Goal: Task Accomplishment & Management: Manage account settings

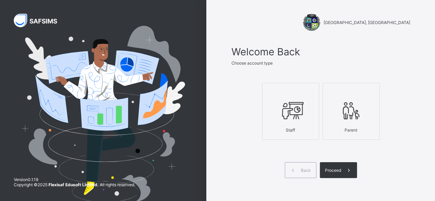
click at [302, 101] on icon at bounding box center [291, 110] width 24 height 21
click at [344, 169] on span at bounding box center [349, 170] width 16 height 16
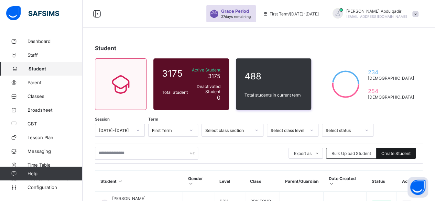
click at [390, 153] on span "Create Student" at bounding box center [396, 153] width 29 height 5
select select "**"
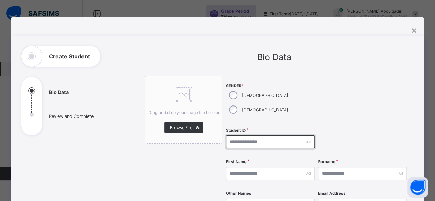
click at [252, 136] on input "text" at bounding box center [270, 142] width 89 height 13
type input "****"
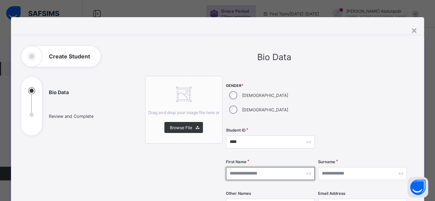
click at [266, 167] on input "text" at bounding box center [270, 173] width 89 height 13
type input "*****"
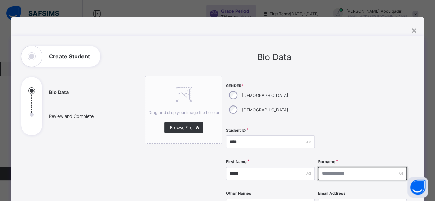
click at [331, 167] on input "text" at bounding box center [362, 173] width 89 height 13
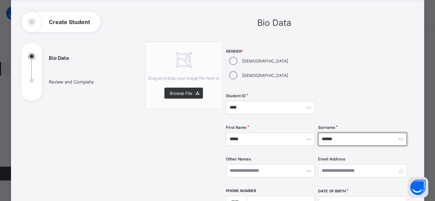
type input "******"
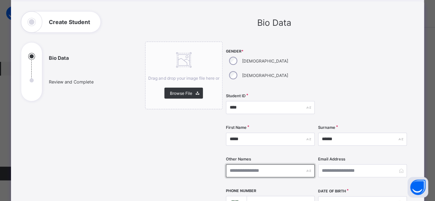
click at [264, 165] on input "text" at bounding box center [270, 171] width 89 height 13
type input "*****"
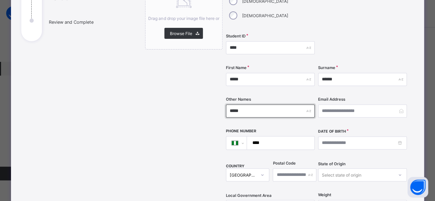
scroll to position [103, 0]
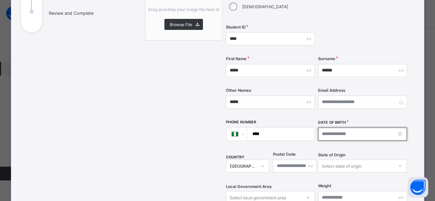
drag, startPoint x: 325, startPoint y: 118, endPoint x: 327, endPoint y: 123, distance: 4.8
click at [325, 128] on input at bounding box center [362, 134] width 89 height 13
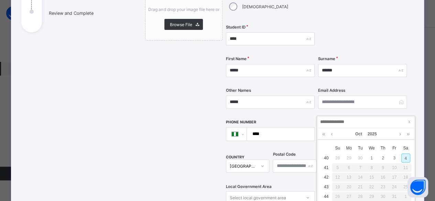
click at [406, 160] on div "4" at bounding box center [406, 158] width 9 height 9
type input "**********"
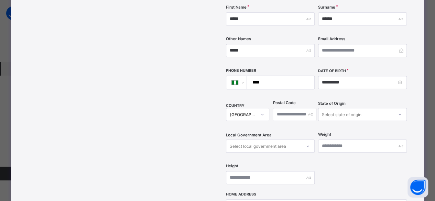
scroll to position [206, 0]
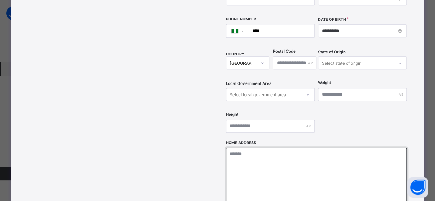
click at [297, 148] on textarea at bounding box center [316, 182] width 181 height 69
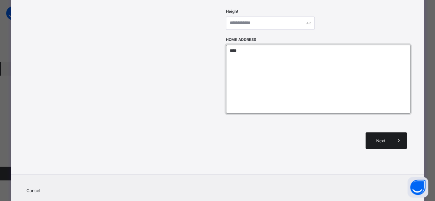
type textarea "****"
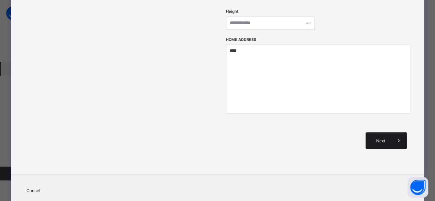
click at [380, 132] on div "Next" at bounding box center [386, 140] width 41 height 17
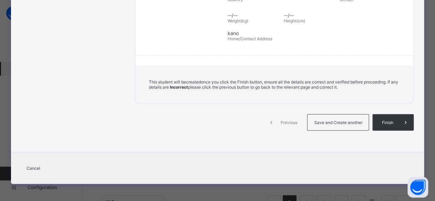
scroll to position [151, 0]
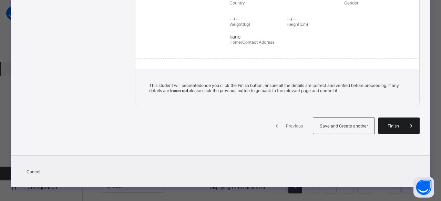
click at [390, 124] on span "Finish" at bounding box center [393, 126] width 20 height 5
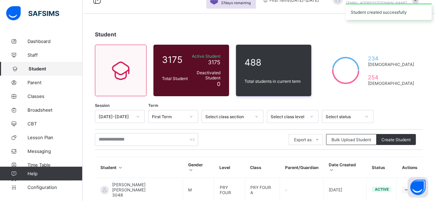
scroll to position [0, 0]
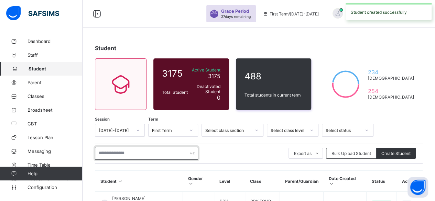
click at [118, 153] on input "text" at bounding box center [146, 153] width 103 height 13
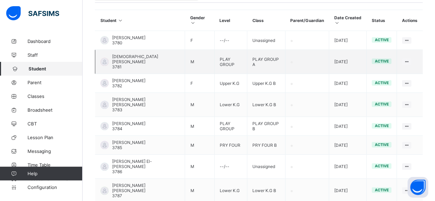
scroll to position [172, 0]
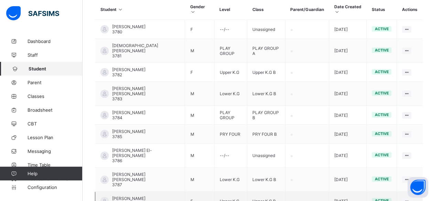
type input "****"
click at [166, 192] on td "[PERSON_NAME] Salisu 3788" at bounding box center [140, 201] width 90 height 19
click at [410, 199] on icon at bounding box center [407, 201] width 6 height 5
select select "**"
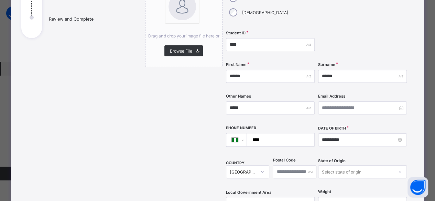
scroll to position [103, 0]
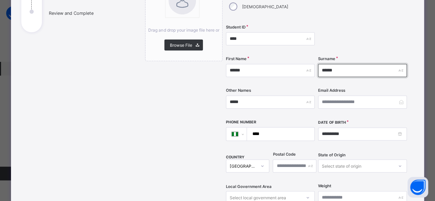
click at [339, 64] on input "******" at bounding box center [362, 70] width 89 height 13
type input "*"
click at [338, 64] on input "***" at bounding box center [362, 70] width 89 height 13
type input "*****"
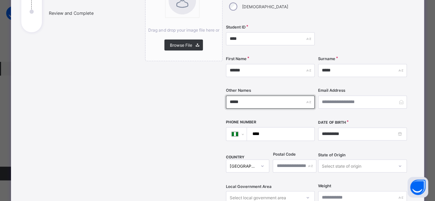
click at [262, 96] on input "*****" at bounding box center [270, 102] width 89 height 13
type input "*"
type input "******"
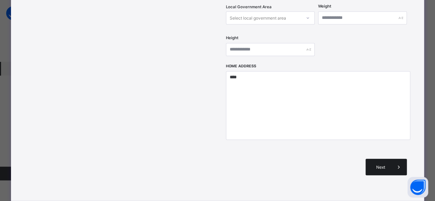
click at [379, 159] on div "Next" at bounding box center [386, 167] width 41 height 17
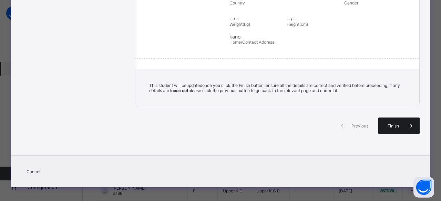
click at [391, 124] on span "Finish" at bounding box center [393, 126] width 20 height 5
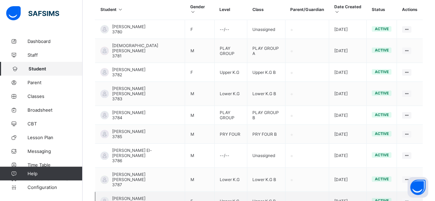
select select "**"
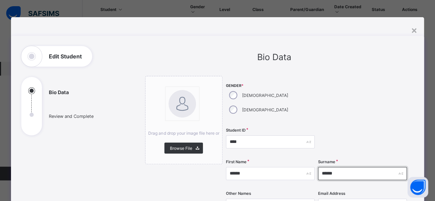
click at [365, 167] on input "******" at bounding box center [362, 173] width 89 height 13
type input "*"
type input "*****"
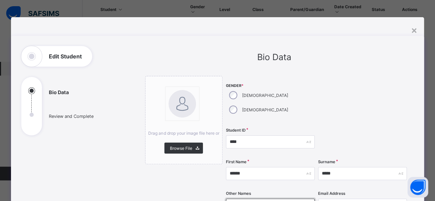
click at [261, 199] on input "*****" at bounding box center [270, 205] width 89 height 13
type input "*"
type input "******"
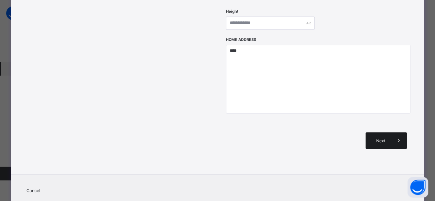
click at [382, 132] on div "Next" at bounding box center [386, 140] width 41 height 17
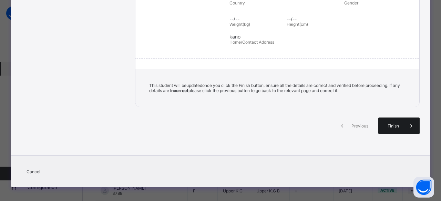
click at [390, 125] on span "Finish" at bounding box center [393, 126] width 20 height 5
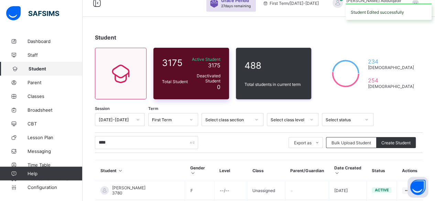
scroll to position [0, 0]
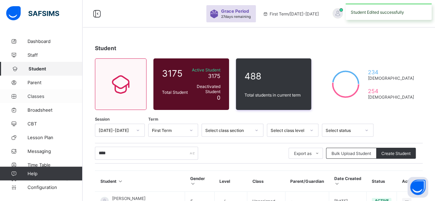
click at [43, 95] on span "Classes" at bounding box center [55, 97] width 55 height 6
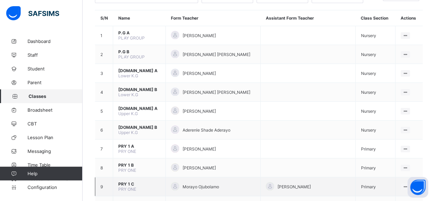
scroll to position [69, 0]
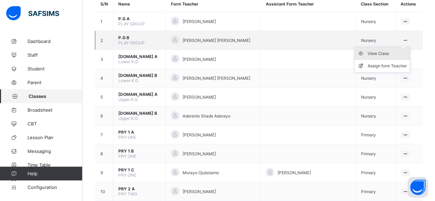
click at [386, 53] on div "View Class" at bounding box center [387, 53] width 39 height 7
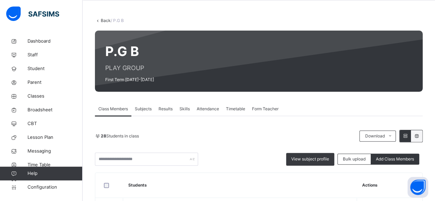
scroll to position [103, 0]
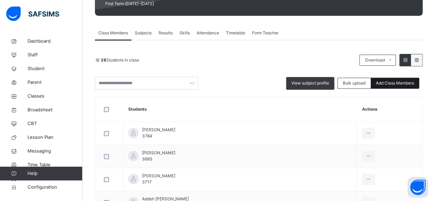
click at [396, 82] on span "Add Class Members" at bounding box center [395, 83] width 38 height 6
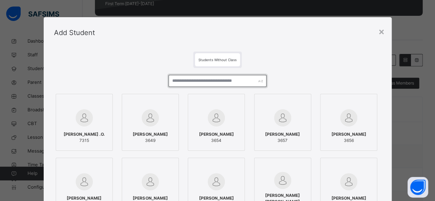
click at [184, 81] on input "text" at bounding box center [218, 81] width 98 height 12
click at [381, 32] on div "×" at bounding box center [382, 31] width 7 height 14
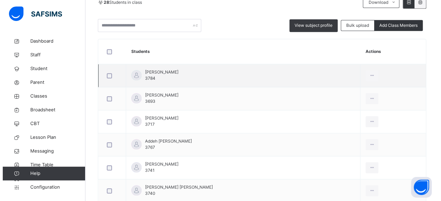
scroll to position [172, 0]
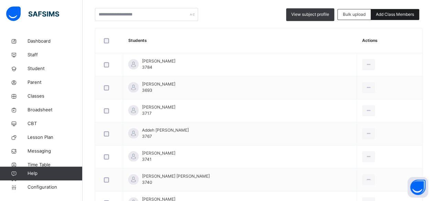
click at [387, 17] on span "Add Class Members" at bounding box center [395, 14] width 38 height 6
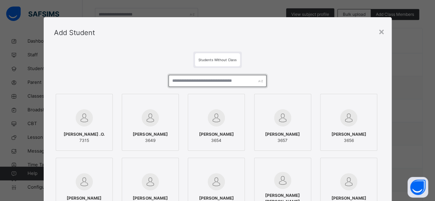
click at [231, 85] on input "text" at bounding box center [218, 81] width 98 height 12
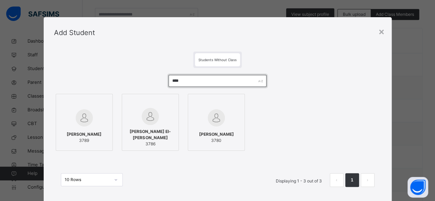
type input "****"
click at [95, 123] on div at bounding box center [85, 118] width 50 height 20
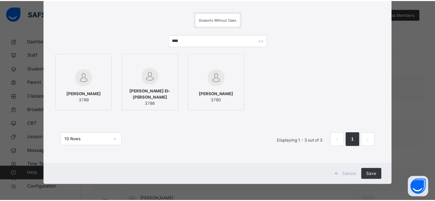
scroll to position [41, 0]
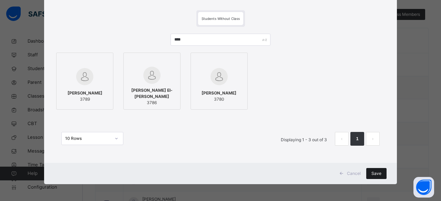
click at [374, 172] on span "Save" at bounding box center [376, 174] width 10 height 6
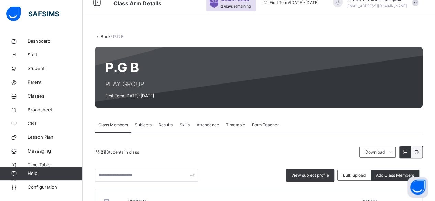
scroll to position [0, 0]
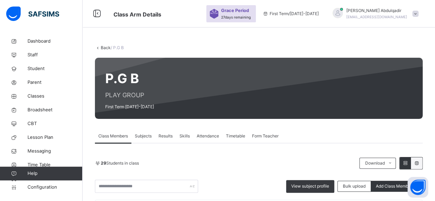
click at [104, 46] on link "Back" at bounding box center [106, 47] width 10 height 5
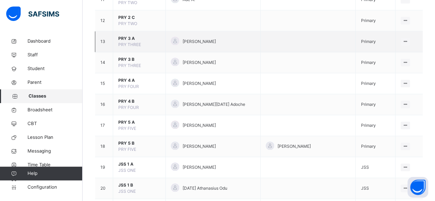
scroll to position [310, 0]
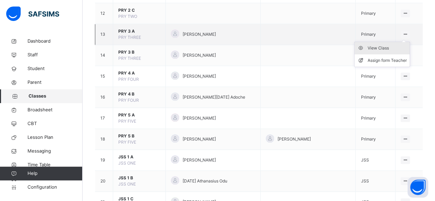
click at [388, 49] on div "View Class" at bounding box center [387, 48] width 39 height 7
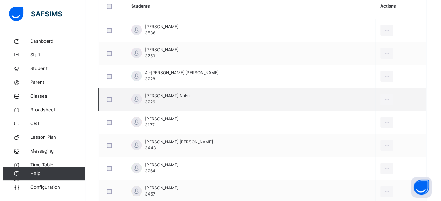
scroll to position [34, 0]
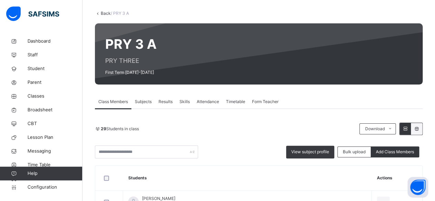
click at [395, 151] on span "Add Class Members" at bounding box center [395, 152] width 38 height 6
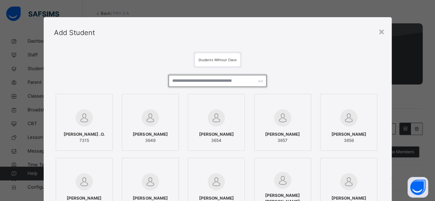
click at [208, 80] on input "text" at bounding box center [218, 81] width 98 height 12
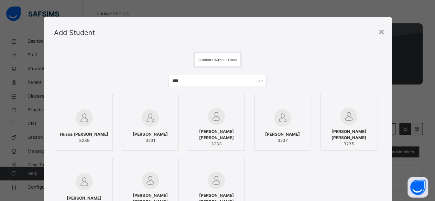
click at [73, 134] on span "Husna [PERSON_NAME]" at bounding box center [84, 134] width 49 height 6
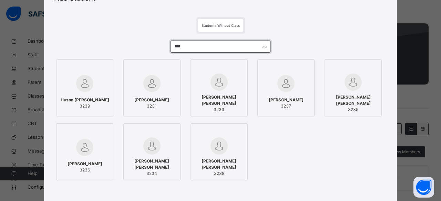
click at [192, 49] on input "****" at bounding box center [219, 47] width 99 height 12
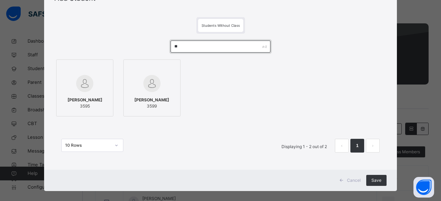
type input "*"
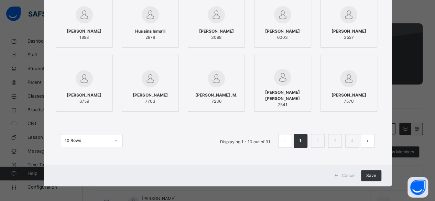
scroll to position [69, 0]
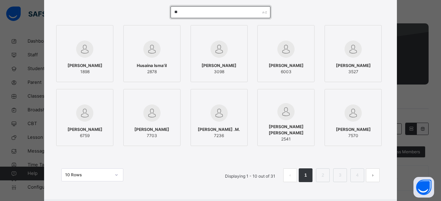
type input "*"
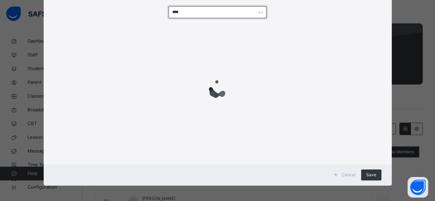
scroll to position [41, 0]
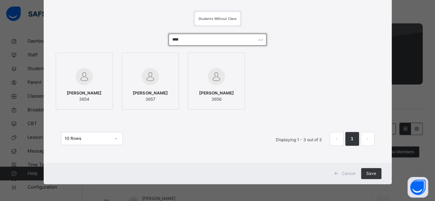
type input "****"
click at [92, 104] on div "[PERSON_NAME] 3654" at bounding box center [85, 96] width 50 height 19
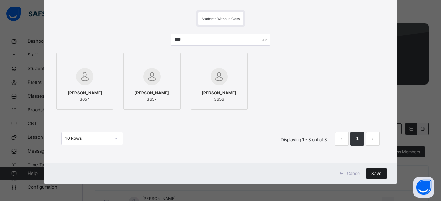
click at [371, 172] on span "Save" at bounding box center [376, 174] width 10 height 6
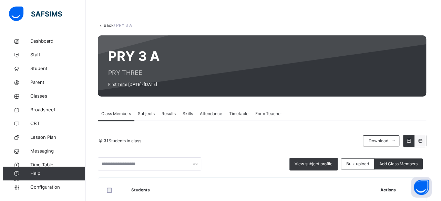
scroll to position [0, 0]
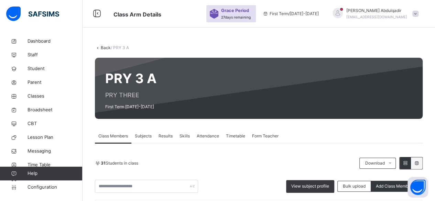
click at [98, 46] on icon at bounding box center [98, 47] width 6 height 5
click at [103, 48] on link "Back" at bounding box center [106, 47] width 10 height 5
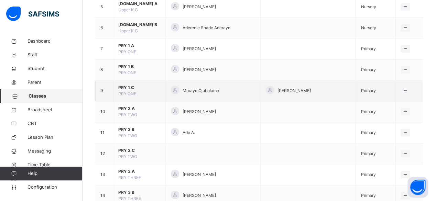
scroll to position [172, 0]
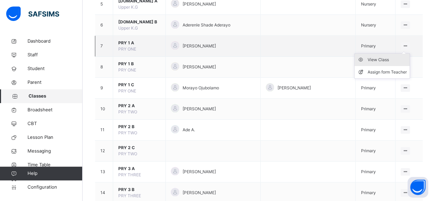
click at [386, 60] on div "View Class" at bounding box center [387, 59] width 39 height 7
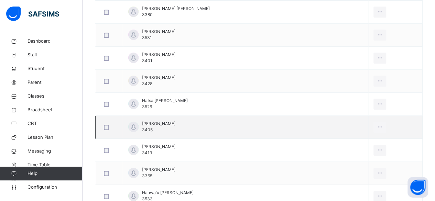
scroll to position [379, 0]
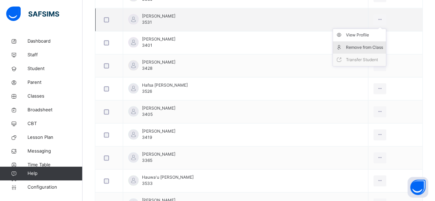
click at [366, 46] on div "Remove from Class" at bounding box center [364, 47] width 37 height 7
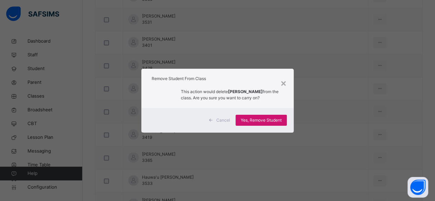
click at [275, 124] on div "Yes, Remove Student" at bounding box center [261, 120] width 51 height 11
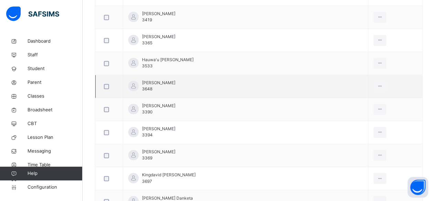
scroll to position [482, 0]
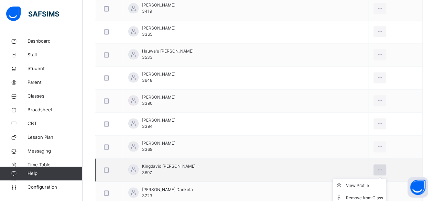
click at [377, 168] on icon at bounding box center [380, 170] width 6 height 6
click at [357, 184] on div "View Profile" at bounding box center [364, 185] width 37 height 7
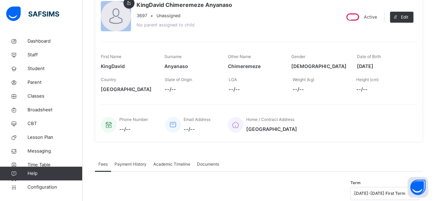
scroll to position [57, 0]
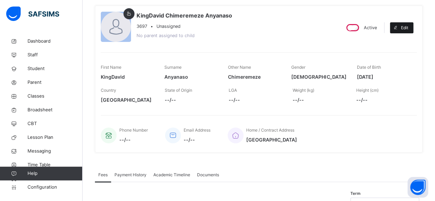
click at [399, 29] on icon at bounding box center [395, 28] width 5 height 6
select select "**"
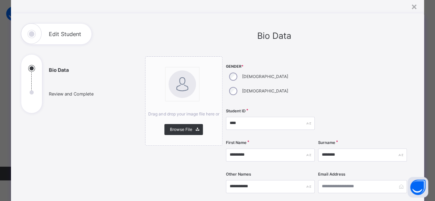
scroll to position [34, 0]
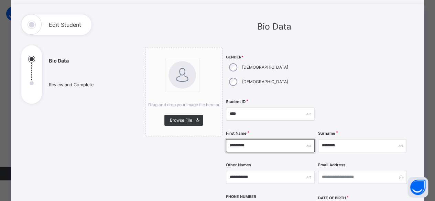
click at [235, 139] on input "*********" at bounding box center [270, 145] width 89 height 13
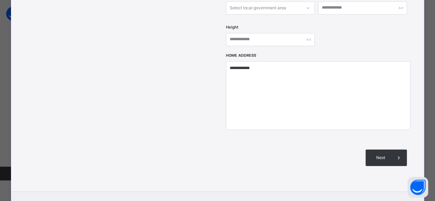
scroll to position [326, 0]
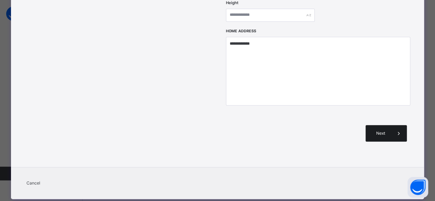
type input "**********"
click at [385, 125] on div "Next" at bounding box center [386, 133] width 41 height 17
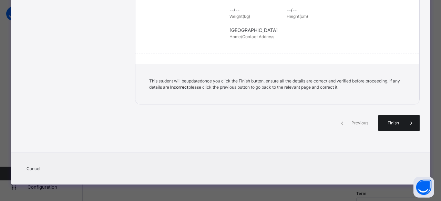
click at [388, 126] on div "Finish" at bounding box center [398, 123] width 41 height 17
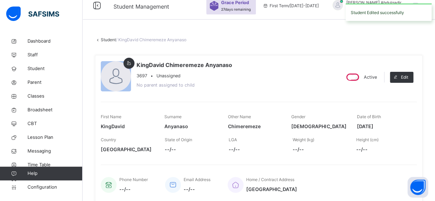
scroll to position [0, 0]
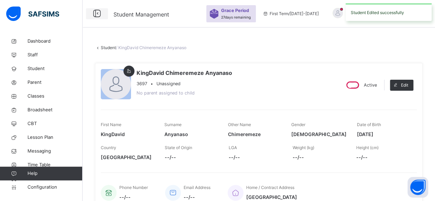
click at [97, 15] on icon at bounding box center [97, 14] width 12 height 12
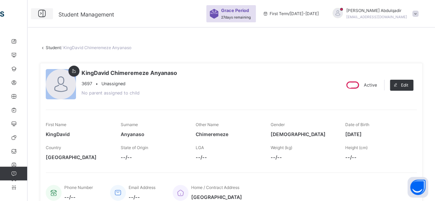
click at [43, 15] on icon at bounding box center [42, 14] width 12 height 12
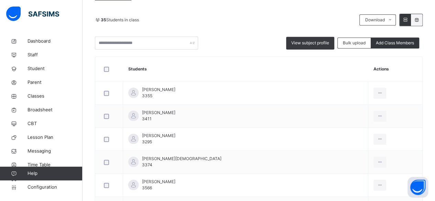
scroll to position [141, 0]
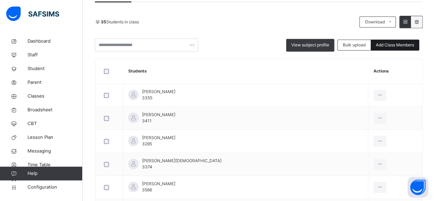
click at [390, 45] on span "Add Class Members" at bounding box center [395, 45] width 38 height 6
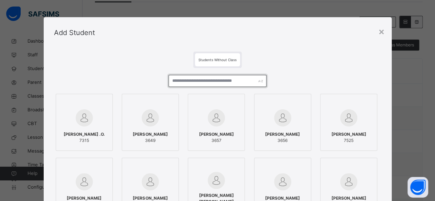
click at [229, 84] on input "text" at bounding box center [218, 81] width 98 height 12
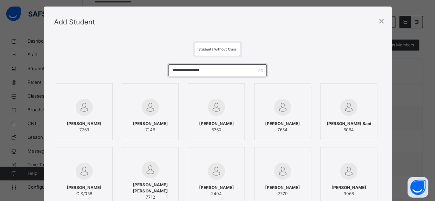
scroll to position [0, 0]
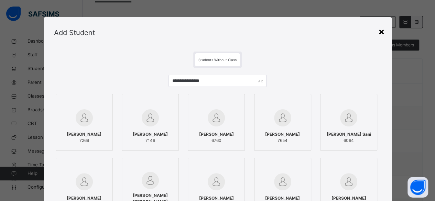
click at [383, 32] on div "×" at bounding box center [382, 31] width 7 height 14
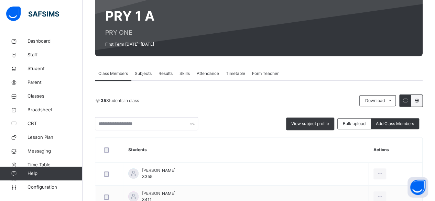
scroll to position [73, 0]
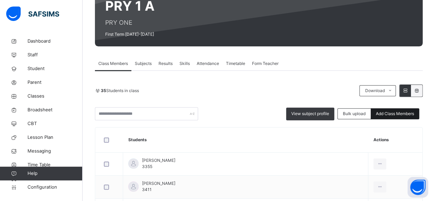
click at [390, 113] on span "Add Class Members" at bounding box center [395, 114] width 38 height 6
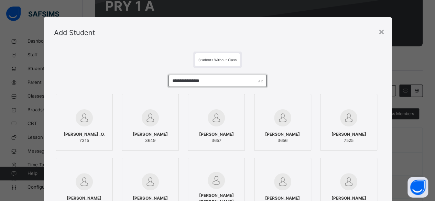
click at [214, 81] on input "**********" at bounding box center [218, 81] width 98 height 12
type input "*"
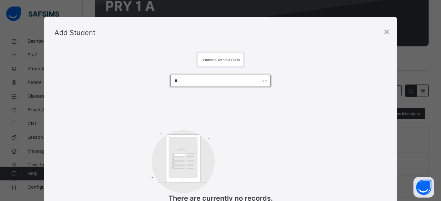
type input "*"
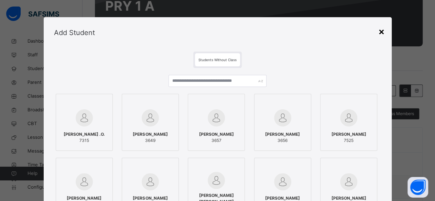
click at [382, 35] on div "×" at bounding box center [382, 31] width 7 height 14
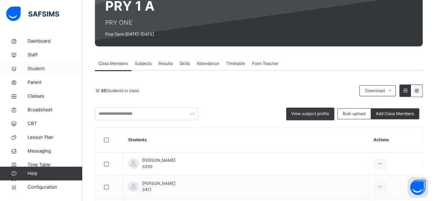
click at [41, 68] on span "Student" at bounding box center [55, 68] width 55 height 7
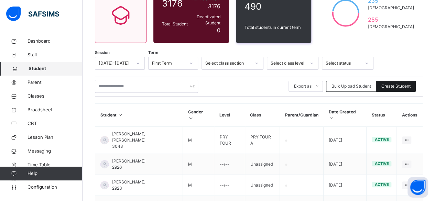
click at [392, 84] on span "Create Student" at bounding box center [396, 86] width 29 height 6
select select "**"
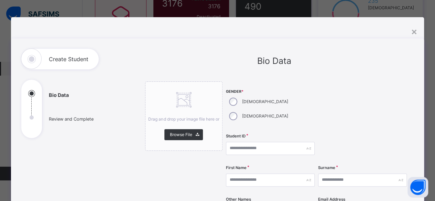
drag, startPoint x: 416, startPoint y: 31, endPoint x: 408, endPoint y: 36, distance: 9.9
click at [416, 31] on div "×" at bounding box center [414, 31] width 7 height 14
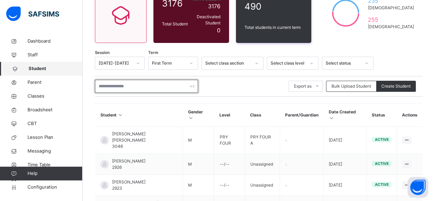
click at [147, 82] on input "text" at bounding box center [146, 86] width 103 height 13
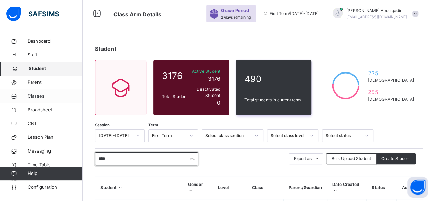
type input "****"
click at [42, 95] on span "Classes" at bounding box center [55, 96] width 55 height 7
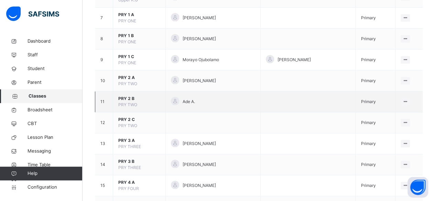
scroll to position [206, 0]
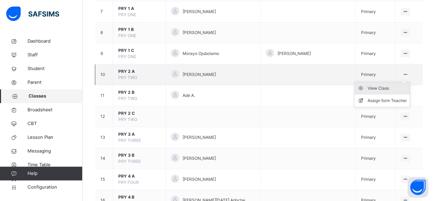
click at [385, 90] on div "View Class" at bounding box center [387, 88] width 39 height 7
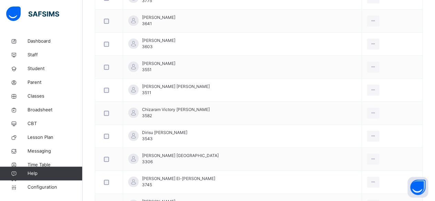
scroll to position [222, 0]
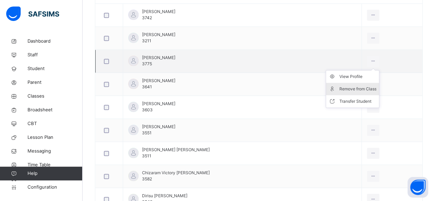
click at [365, 88] on div "Remove from Class" at bounding box center [357, 89] width 37 height 7
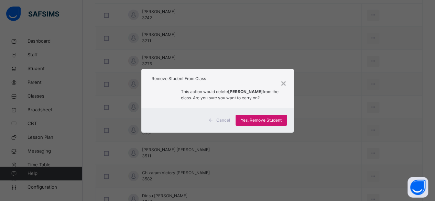
click at [276, 119] on span "Yes, Remove Student" at bounding box center [261, 120] width 41 height 6
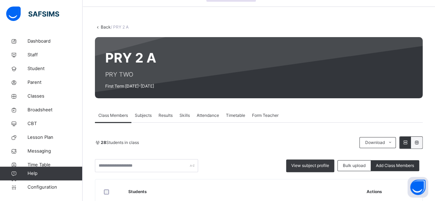
scroll to position [34, 0]
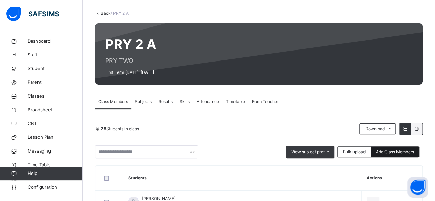
click at [389, 149] on span "Add Class Members" at bounding box center [395, 152] width 38 height 6
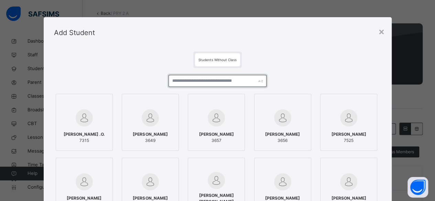
click at [204, 79] on input "text" at bounding box center [218, 81] width 98 height 12
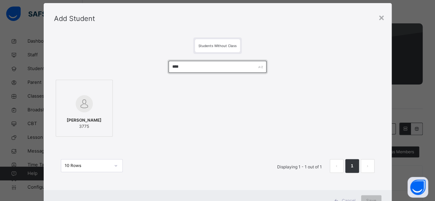
scroll to position [0, 0]
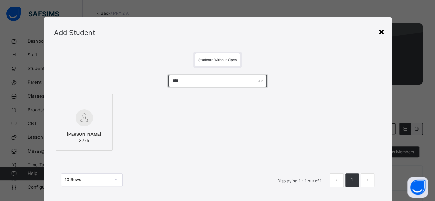
type input "****"
click at [379, 35] on div "×" at bounding box center [382, 31] width 7 height 14
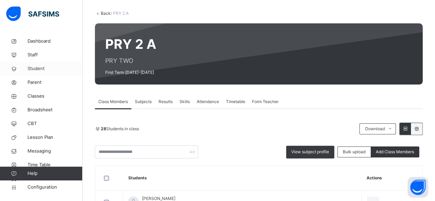
click at [35, 67] on span "Student" at bounding box center [55, 68] width 55 height 7
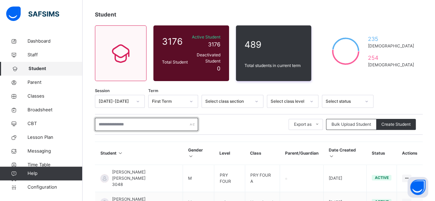
click at [115, 121] on input "text" at bounding box center [146, 124] width 103 height 13
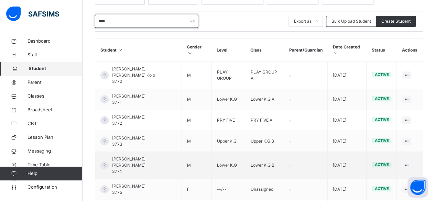
scroll to position [69, 0]
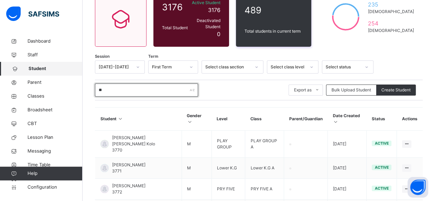
type input "*"
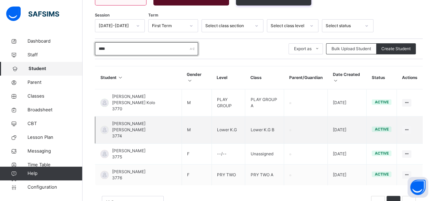
scroll to position [112, 0]
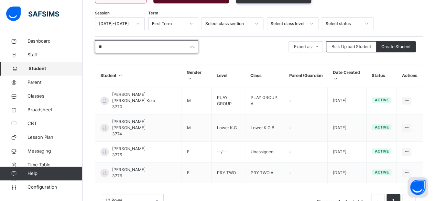
type input "*"
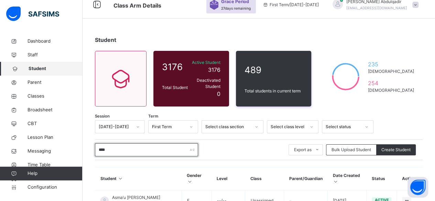
scroll to position [0, 0]
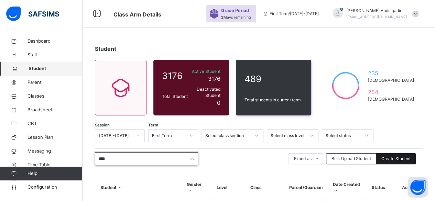
type input "****"
click at [404, 156] on span "Create Student" at bounding box center [396, 159] width 29 height 6
select select "**"
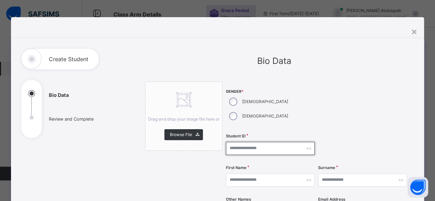
click at [253, 142] on input "text" at bounding box center [270, 148] width 89 height 13
click at [256, 142] on input "text" at bounding box center [270, 148] width 89 height 13
type input "*********"
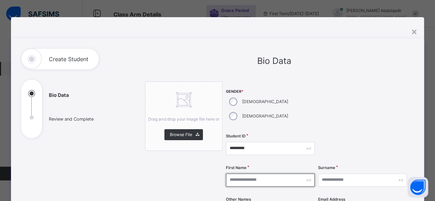
click at [266, 174] on input "text" at bounding box center [270, 180] width 89 height 13
type input "*****"
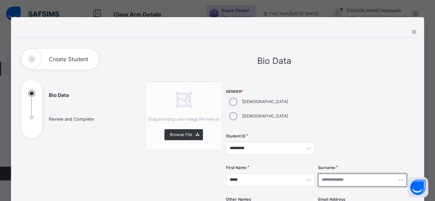
click at [332, 174] on input "text" at bounding box center [362, 180] width 89 height 13
type input "****"
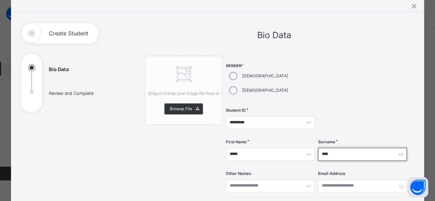
scroll to position [34, 0]
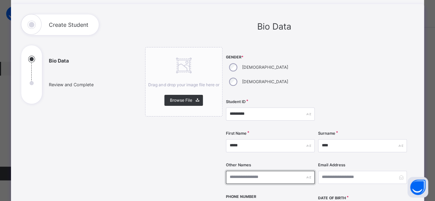
click at [275, 171] on input "text" at bounding box center [270, 177] width 89 height 13
type input "*****"
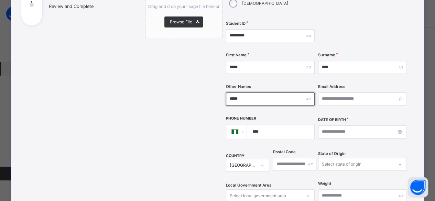
scroll to position [172, 0]
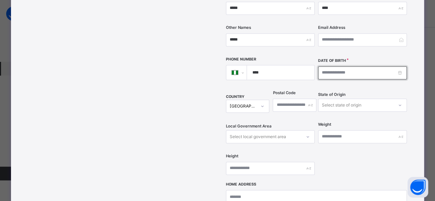
click at [336, 66] on input at bounding box center [362, 72] width 89 height 13
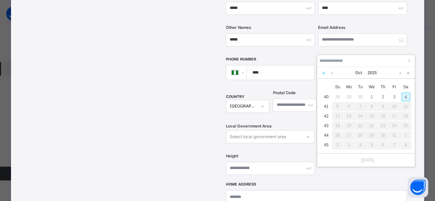
click at [324, 75] on link at bounding box center [324, 73] width 7 height 12
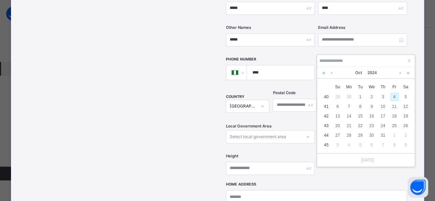
click at [324, 75] on link at bounding box center [324, 73] width 7 height 12
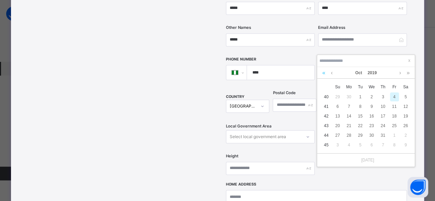
click at [324, 75] on link at bounding box center [324, 73] width 7 height 12
click at [332, 73] on link at bounding box center [331, 73] width 5 height 12
click at [332, 74] on link at bounding box center [331, 73] width 5 height 12
click at [407, 118] on div "19" at bounding box center [406, 116] width 9 height 9
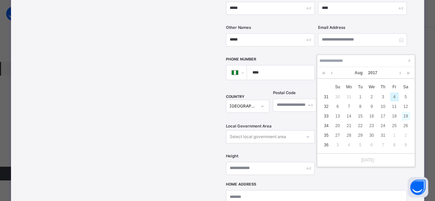
type input "**********"
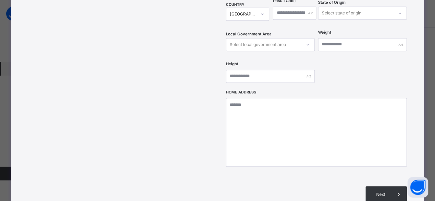
scroll to position [275, 0]
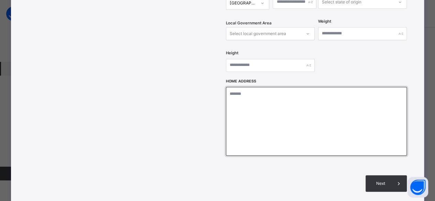
click at [247, 87] on textarea at bounding box center [316, 121] width 181 height 69
type textarea "**********"
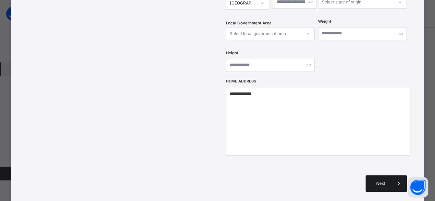
click at [373, 181] on span "Next" at bounding box center [381, 184] width 20 height 6
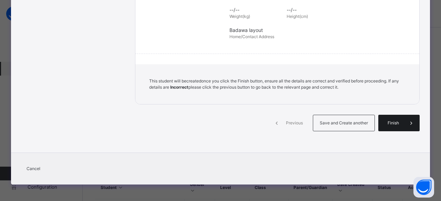
click at [393, 121] on span "Finish" at bounding box center [393, 123] width 20 height 6
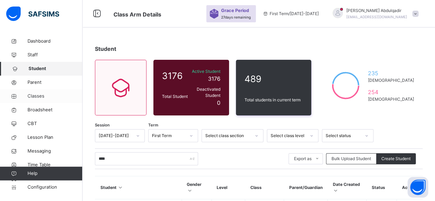
click at [34, 96] on span "Classes" at bounding box center [55, 96] width 55 height 7
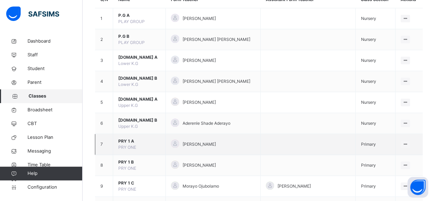
scroll to position [103, 0]
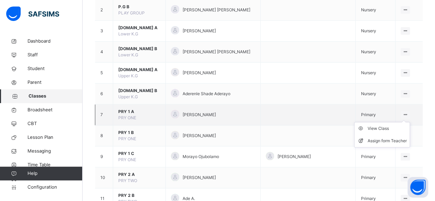
click at [403, 122] on ul "View Class Assign form Teacher" at bounding box center [382, 134] width 56 height 25
click at [403, 114] on icon at bounding box center [406, 114] width 6 height 5
click at [403, 113] on icon at bounding box center [406, 114] width 6 height 5
click at [391, 127] on div "View Class" at bounding box center [387, 128] width 39 height 7
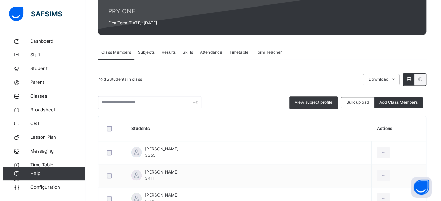
scroll to position [34, 0]
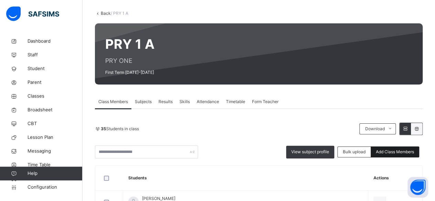
click at [402, 150] on span "Add Class Members" at bounding box center [395, 152] width 38 height 6
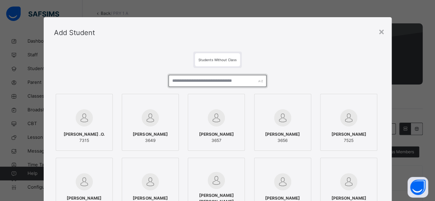
click at [187, 80] on input "text" at bounding box center [218, 81] width 98 height 12
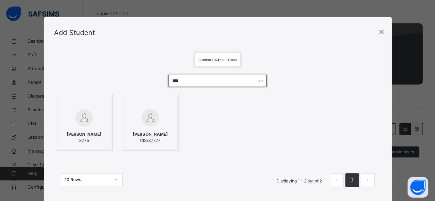
type input "****"
click at [94, 130] on div "[PERSON_NAME] Kolo 3775" at bounding box center [85, 137] width 50 height 19
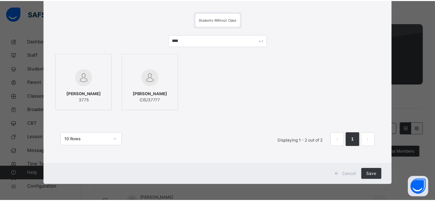
scroll to position [41, 0]
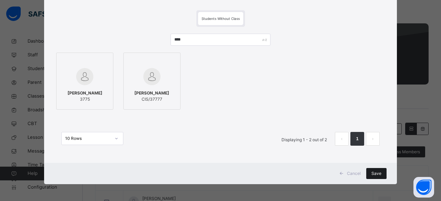
click at [369, 171] on div "Save" at bounding box center [376, 173] width 20 height 11
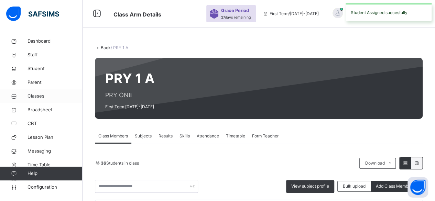
scroll to position [34, 0]
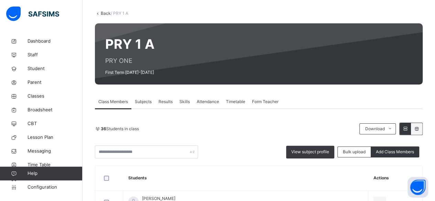
click at [105, 13] on link "Back" at bounding box center [106, 13] width 10 height 5
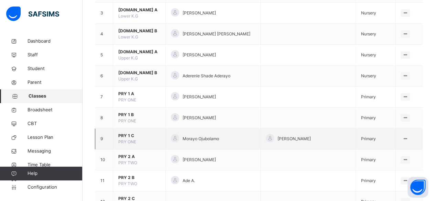
scroll to position [138, 0]
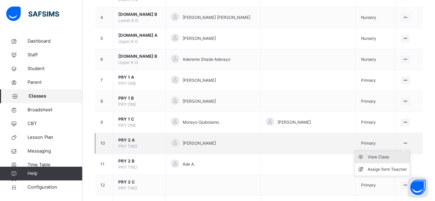
click at [391, 157] on div "View Class" at bounding box center [387, 157] width 39 height 7
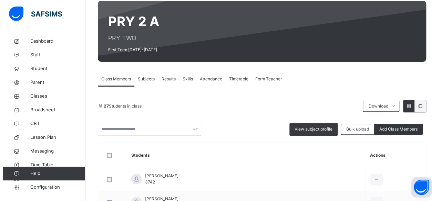
scroll to position [69, 0]
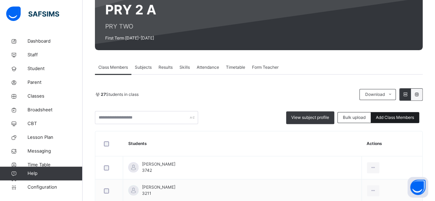
click at [388, 119] on span "Add Class Members" at bounding box center [395, 118] width 38 height 6
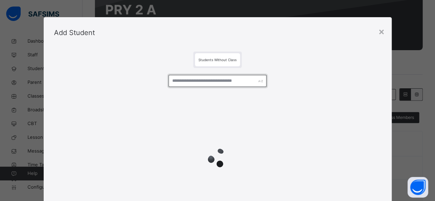
click at [202, 83] on input "text" at bounding box center [218, 81] width 98 height 12
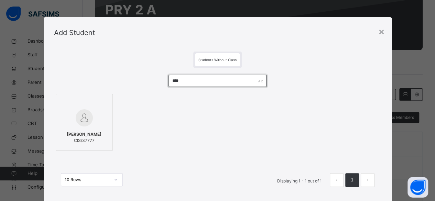
type input "****"
click at [100, 131] on div "[PERSON_NAME] Kolo CIS/37777" at bounding box center [85, 137] width 50 height 19
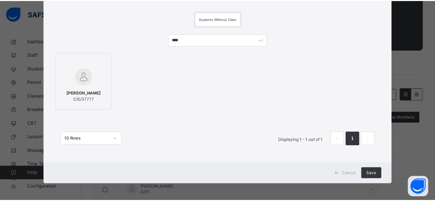
scroll to position [41, 0]
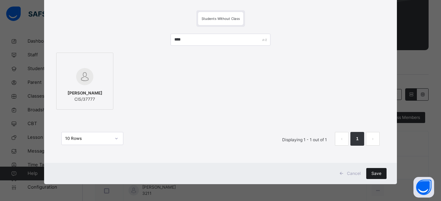
click at [373, 172] on span "Save" at bounding box center [376, 174] width 10 height 6
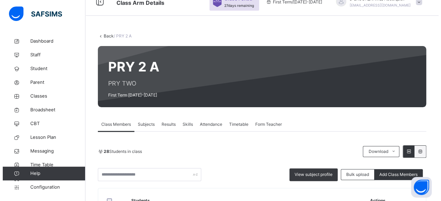
scroll to position [0, 0]
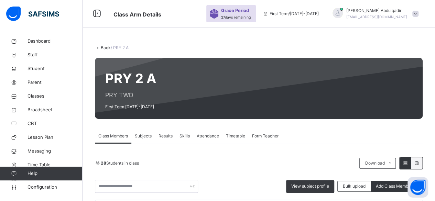
click at [106, 47] on link "Back" at bounding box center [106, 47] width 10 height 5
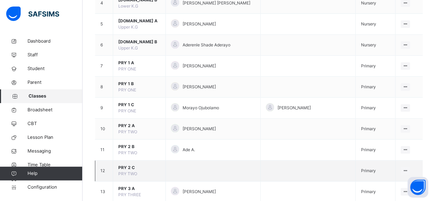
scroll to position [172, 0]
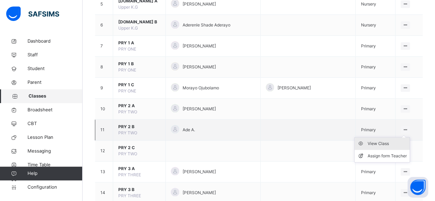
click at [390, 141] on div "View Class" at bounding box center [387, 143] width 39 height 7
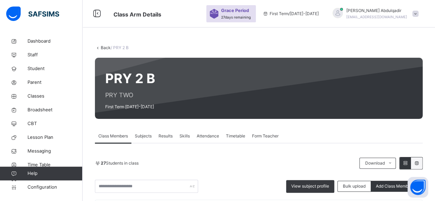
click at [104, 48] on link "Back" at bounding box center [106, 47] width 10 height 5
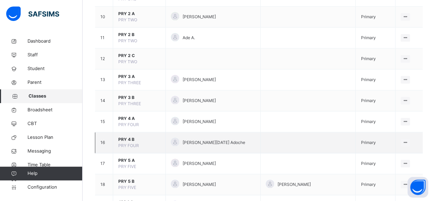
scroll to position [275, 0]
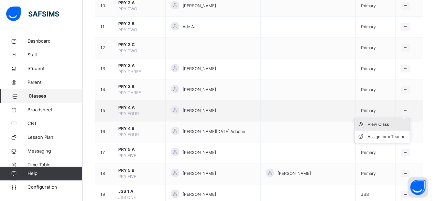
click at [396, 121] on div "View Class" at bounding box center [387, 124] width 39 height 7
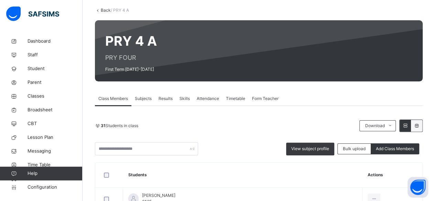
scroll to position [34, 0]
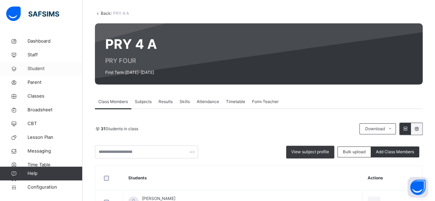
click at [34, 69] on span "Student" at bounding box center [55, 68] width 55 height 7
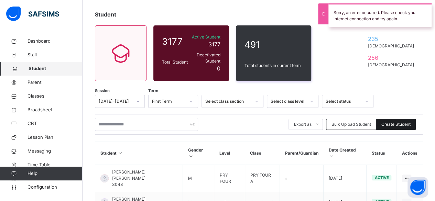
click at [405, 121] on span "Create Student" at bounding box center [396, 124] width 29 height 6
select select "**"
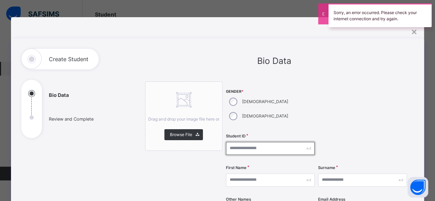
click at [263, 142] on input "text" at bounding box center [270, 148] width 89 height 13
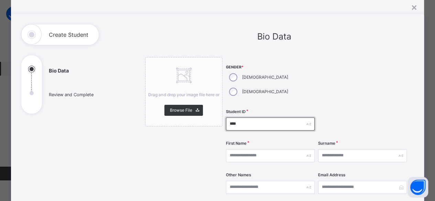
scroll to position [34, 0]
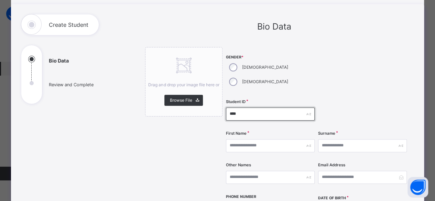
type input "****"
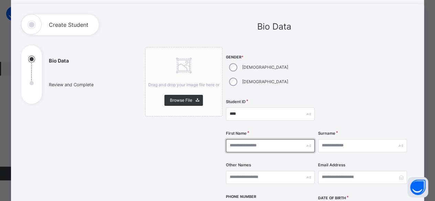
click at [263, 139] on input "text" at bounding box center [270, 145] width 89 height 13
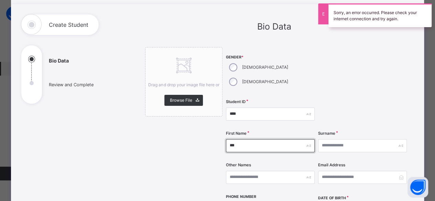
type input "******"
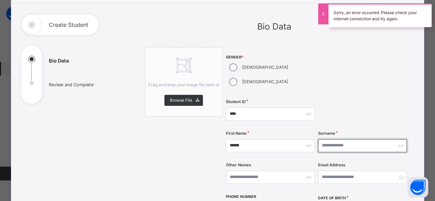
click at [340, 139] on input "text" at bounding box center [362, 145] width 89 height 13
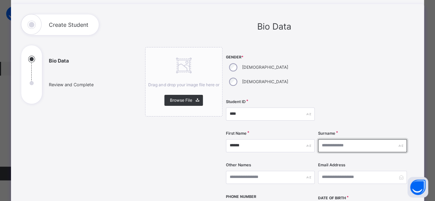
type input "*"
type input "******"
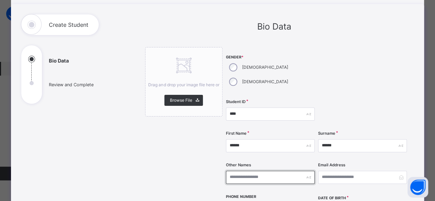
click at [291, 171] on input "text" at bounding box center [270, 177] width 89 height 13
type input "*****"
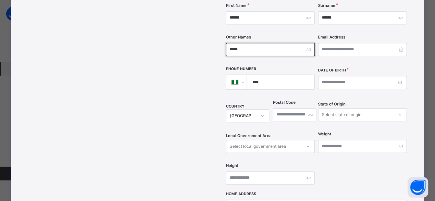
scroll to position [172, 0]
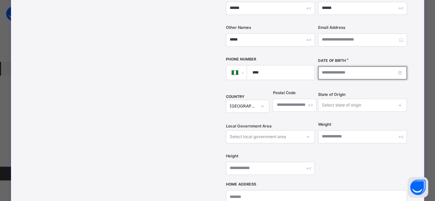
click at [338, 66] on input at bounding box center [362, 72] width 89 height 13
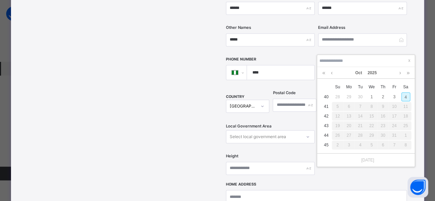
click at [403, 97] on div "4" at bounding box center [406, 97] width 9 height 9
type input "**********"
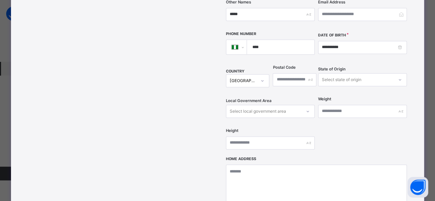
scroll to position [206, 0]
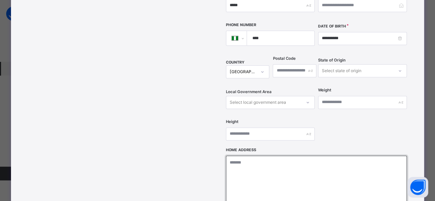
click at [262, 161] on textarea at bounding box center [316, 190] width 181 height 69
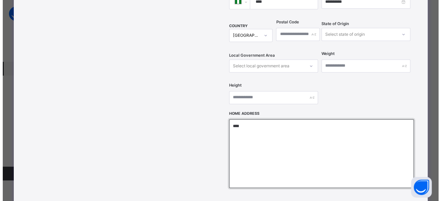
scroll to position [326, 0]
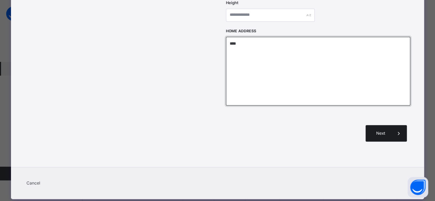
type textarea "****"
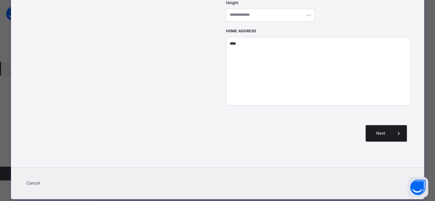
click at [385, 125] on div "Next" at bounding box center [386, 133] width 41 height 17
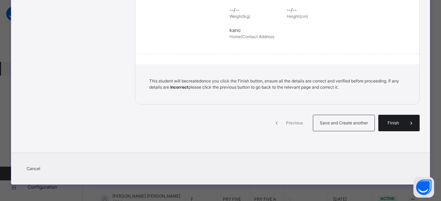
click at [385, 123] on span "Finish" at bounding box center [393, 123] width 20 height 6
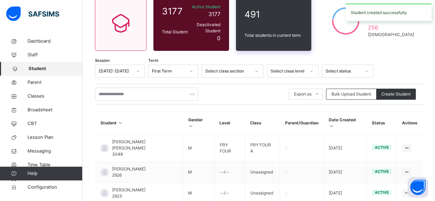
scroll to position [0, 0]
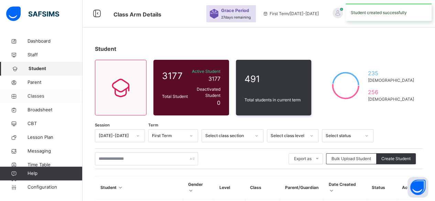
click at [38, 99] on span "Classes" at bounding box center [55, 96] width 55 height 7
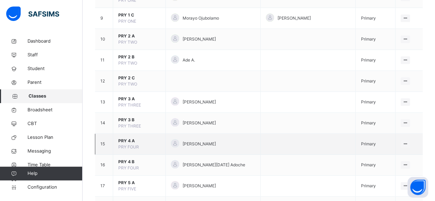
scroll to position [275, 0]
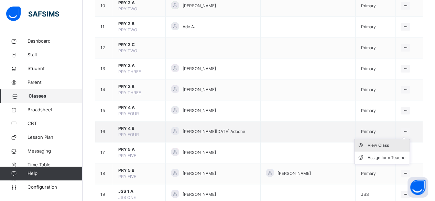
click at [391, 142] on div "View Class" at bounding box center [387, 145] width 39 height 7
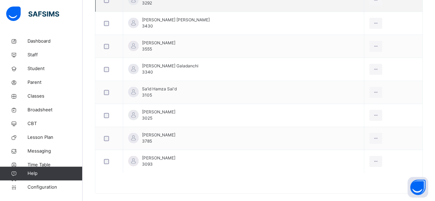
scroll to position [818, 0]
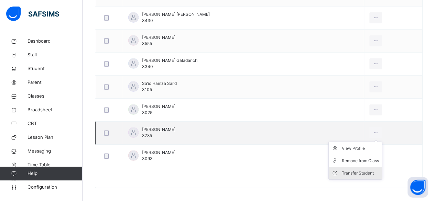
click at [360, 170] on div "Transfer Student" at bounding box center [360, 173] width 37 height 7
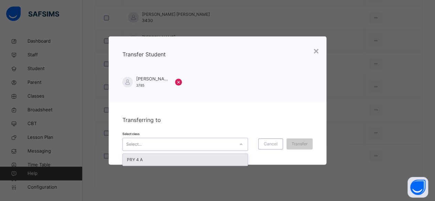
click at [241, 144] on icon at bounding box center [241, 144] width 4 height 7
click at [237, 158] on div "PRY 4 A" at bounding box center [185, 160] width 125 height 12
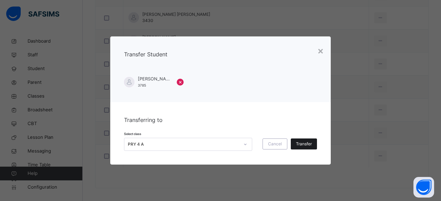
click at [305, 146] on span "Transfer" at bounding box center [304, 144] width 16 height 6
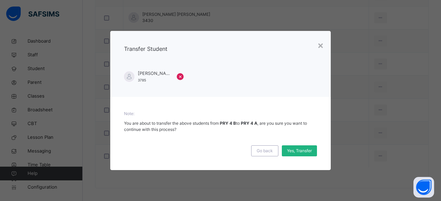
click at [304, 149] on span "Yes, Transfer" at bounding box center [299, 151] width 25 height 6
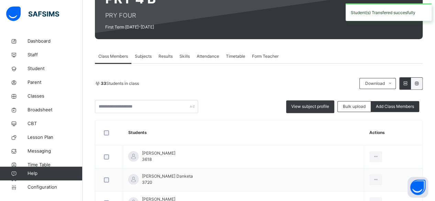
scroll to position [27, 0]
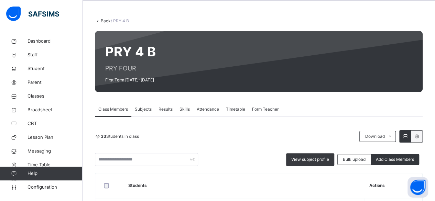
click at [104, 22] on link "Back" at bounding box center [106, 20] width 10 height 5
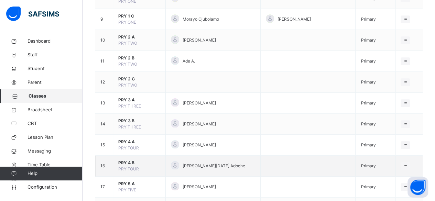
scroll to position [275, 0]
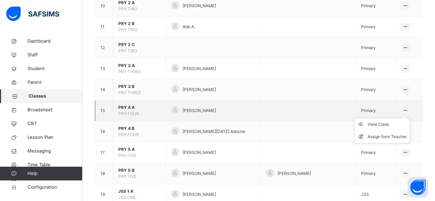
click at [404, 118] on ul "View Class Assign form Teacher" at bounding box center [382, 130] width 56 height 25
click at [386, 126] on li "View Class" at bounding box center [382, 124] width 55 height 12
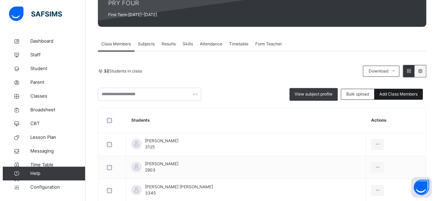
scroll to position [69, 0]
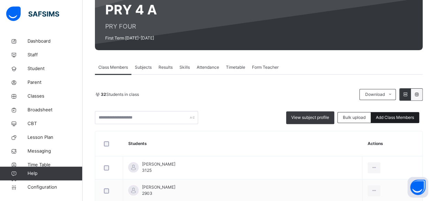
click at [399, 116] on span "Add Class Members" at bounding box center [395, 118] width 38 height 6
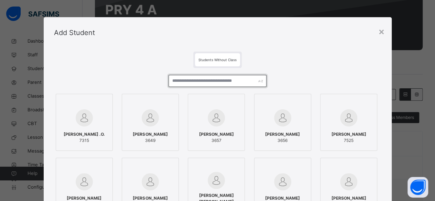
click at [213, 82] on input "text" at bounding box center [218, 81] width 98 height 12
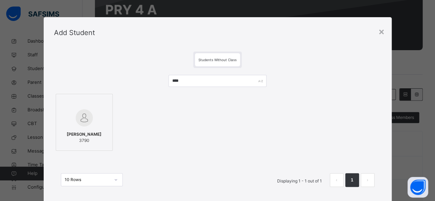
click at [93, 131] on span "[PERSON_NAME]" at bounding box center [84, 134] width 35 height 6
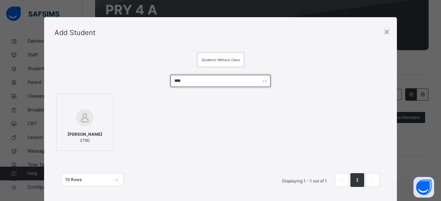
click at [199, 81] on input "****" at bounding box center [219, 81] width 99 height 12
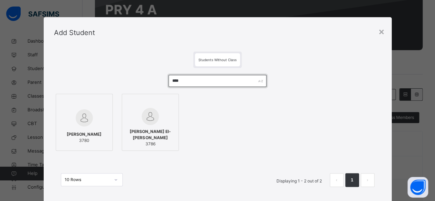
type input "****"
click at [94, 131] on span "[PERSON_NAME]" at bounding box center [84, 134] width 35 height 6
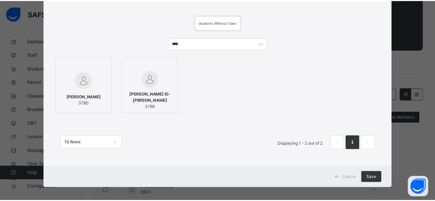
scroll to position [41, 0]
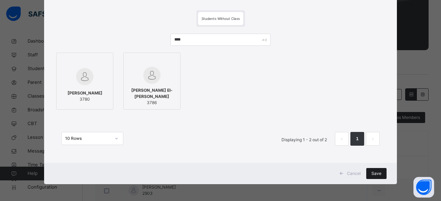
click at [378, 176] on span "Save" at bounding box center [376, 174] width 10 height 6
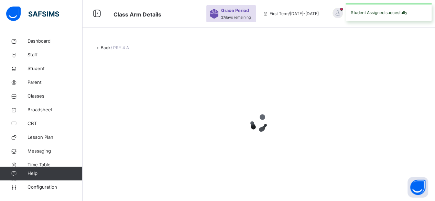
scroll to position [0, 0]
click at [373, 176] on div at bounding box center [261, 123] width 333 height 131
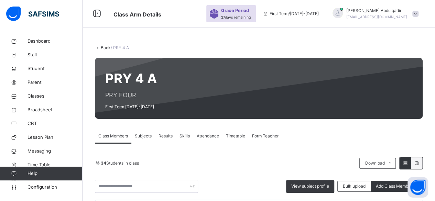
click at [100, 48] on icon at bounding box center [98, 47] width 6 height 5
click at [105, 49] on link "Back" at bounding box center [106, 47] width 10 height 5
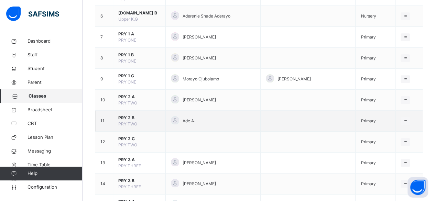
scroll to position [206, 0]
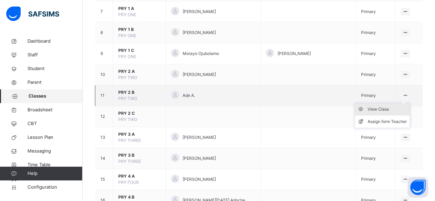
click at [392, 111] on li "View Class" at bounding box center [382, 109] width 55 height 12
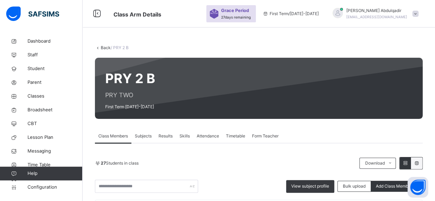
click at [99, 47] on icon at bounding box center [98, 47] width 6 height 5
click at [103, 48] on link "Back" at bounding box center [106, 47] width 10 height 5
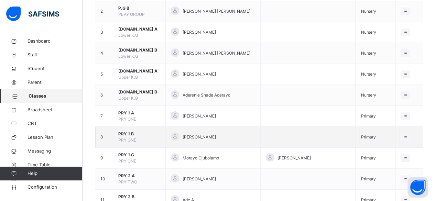
scroll to position [103, 0]
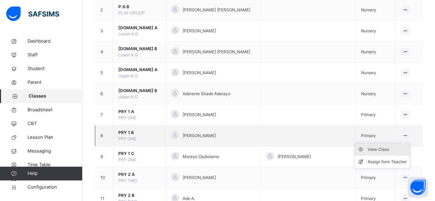
click at [393, 148] on div "View Class" at bounding box center [387, 149] width 39 height 7
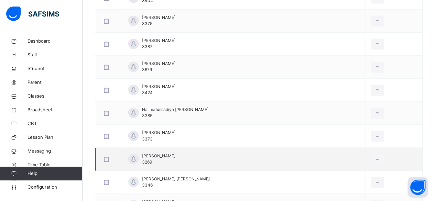
scroll to position [516, 0]
click at [0, 0] on li "Remove from Class" at bounding box center [0, 0] width 0 height 0
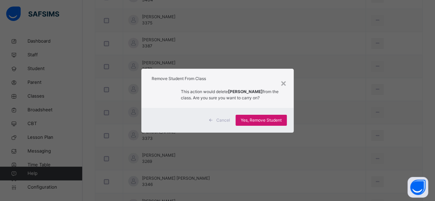
click at [273, 118] on span "Yes, Remove Student" at bounding box center [261, 120] width 41 height 6
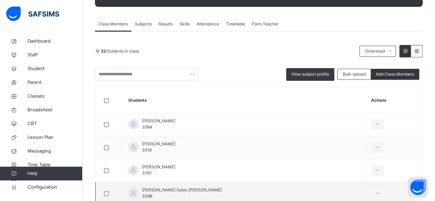
scroll to position [15, 0]
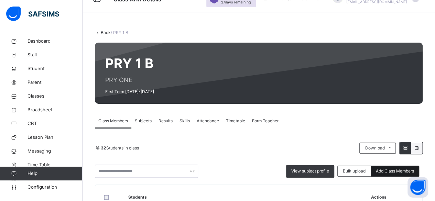
click at [404, 169] on span "Add Class Members" at bounding box center [395, 171] width 38 height 6
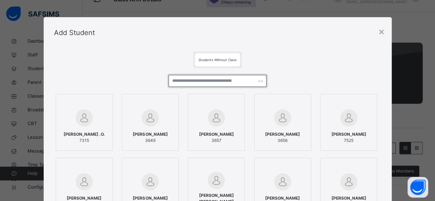
click at [206, 82] on input "text" at bounding box center [218, 81] width 98 height 12
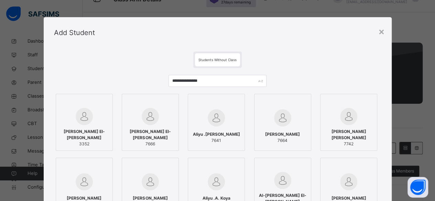
click at [99, 131] on div "[PERSON_NAME] El-[PERSON_NAME] 3352" at bounding box center [85, 137] width 50 height 25
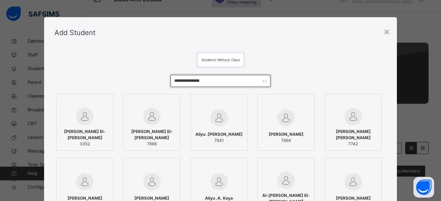
click at [220, 82] on input "**********" at bounding box center [219, 81] width 99 height 12
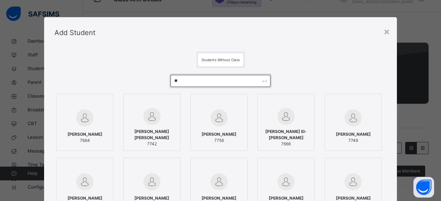
type input "*"
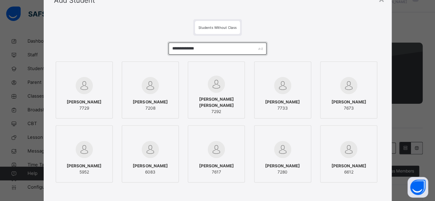
scroll to position [0, 0]
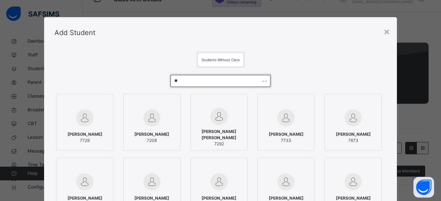
type input "*"
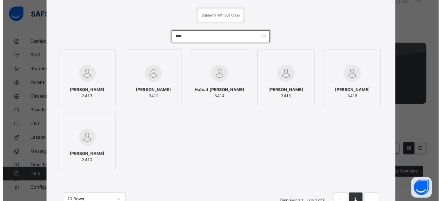
scroll to position [34, 0]
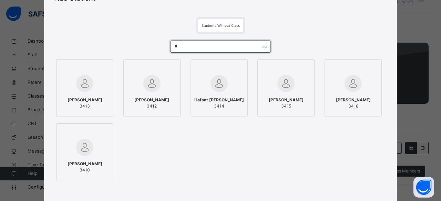
type input "*"
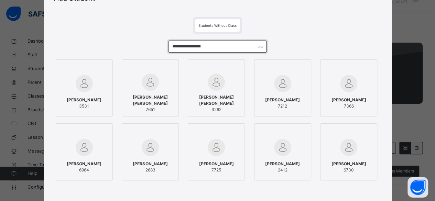
type input "**********"
click at [96, 105] on span "3531" at bounding box center [84, 106] width 35 height 6
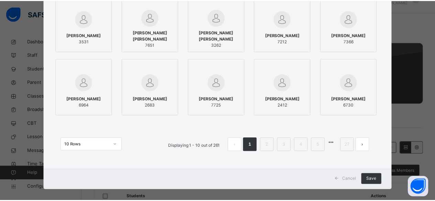
scroll to position [105, 0]
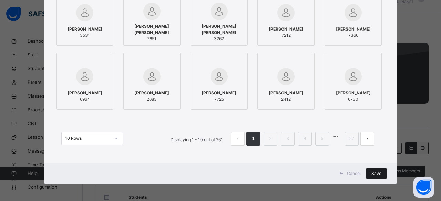
click at [374, 172] on span "Save" at bounding box center [376, 174] width 10 height 6
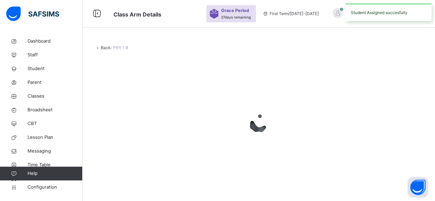
scroll to position [0, 0]
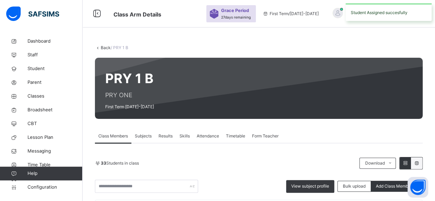
click at [104, 47] on link "Back" at bounding box center [106, 47] width 10 height 5
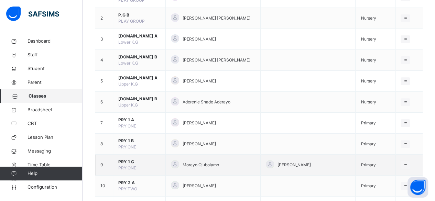
scroll to position [138, 0]
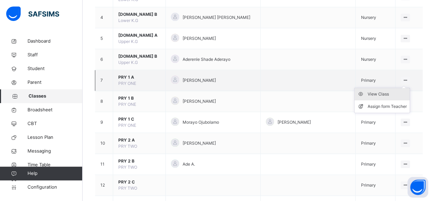
click at [388, 91] on div "View Class" at bounding box center [387, 94] width 39 height 7
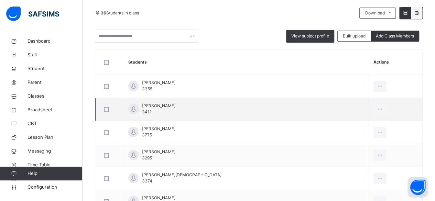
scroll to position [172, 0]
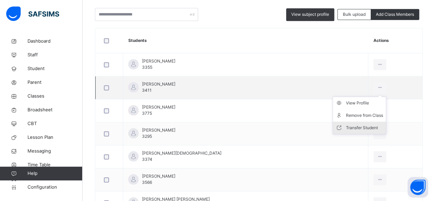
click at [363, 125] on div "Transfer Student" at bounding box center [364, 128] width 37 height 7
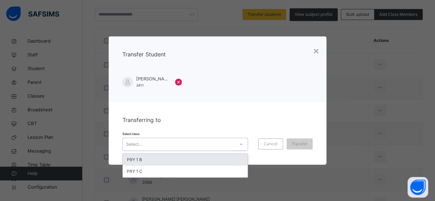
click at [241, 146] on icon at bounding box center [241, 144] width 4 height 7
click at [209, 160] on div "PRY 1 B" at bounding box center [185, 160] width 125 height 12
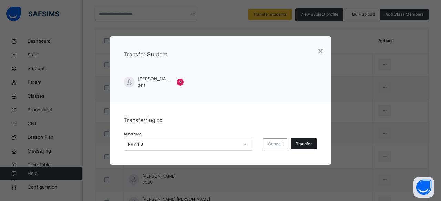
click at [304, 144] on span "Transfer" at bounding box center [304, 144] width 16 height 6
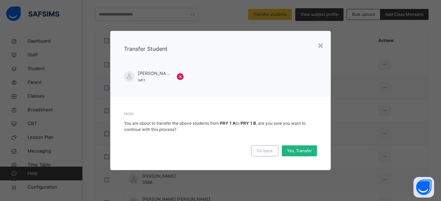
click at [303, 149] on span "Yes, Transfer" at bounding box center [299, 151] width 25 height 6
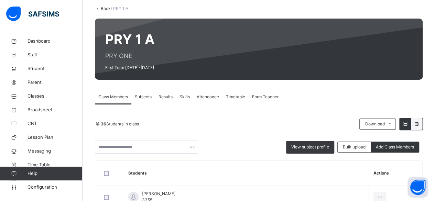
scroll to position [0, 0]
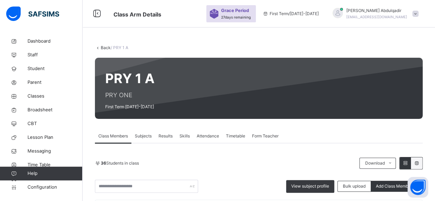
click at [104, 49] on link "Back" at bounding box center [106, 47] width 10 height 5
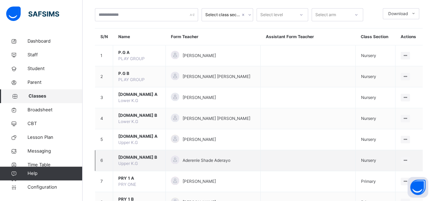
scroll to position [103, 0]
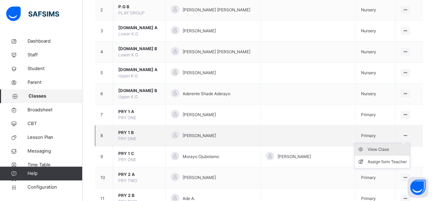
click at [396, 146] on div "View Class" at bounding box center [387, 149] width 39 height 7
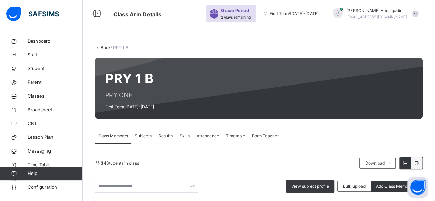
click at [108, 50] on div "Back / PRY 1 B" at bounding box center [259, 48] width 328 height 6
click at [103, 46] on link "Back" at bounding box center [106, 47] width 10 height 5
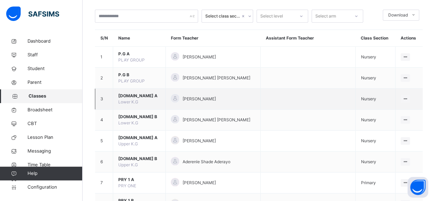
scroll to position [103, 0]
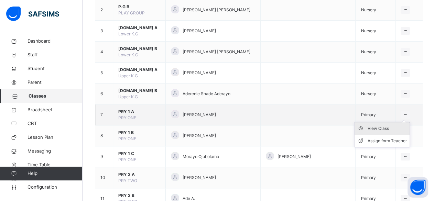
click at [393, 127] on div "View Class" at bounding box center [387, 128] width 39 height 7
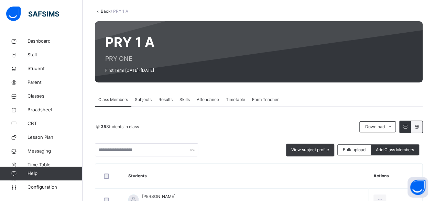
scroll to position [34, 0]
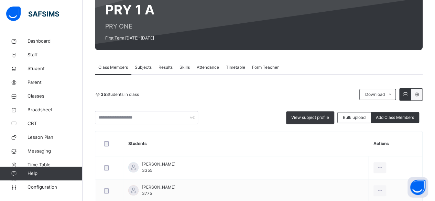
scroll to position [103, 0]
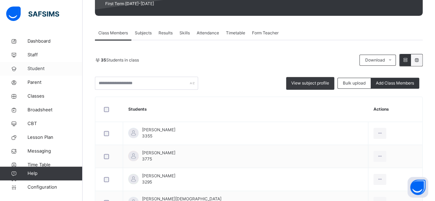
click at [44, 67] on span "Student" at bounding box center [55, 68] width 55 height 7
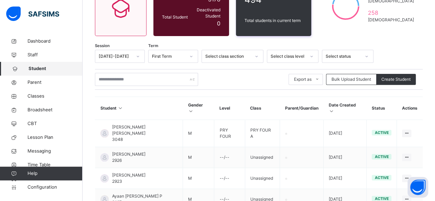
scroll to position [69, 0]
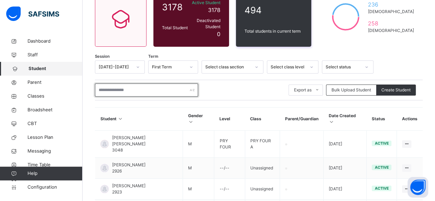
click at [125, 87] on input "text" at bounding box center [146, 90] width 103 height 13
type input "*"
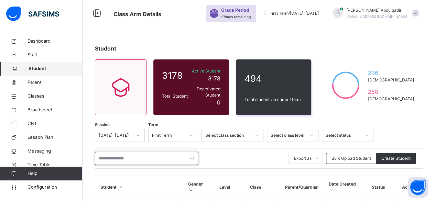
scroll to position [0, 0]
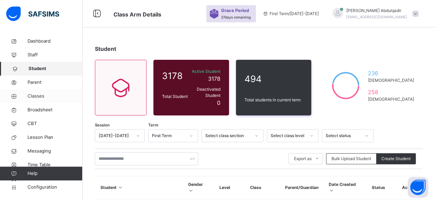
click at [39, 97] on span "Classes" at bounding box center [55, 96] width 55 height 7
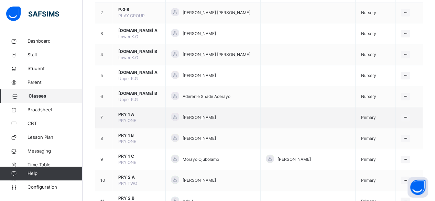
scroll to position [103, 0]
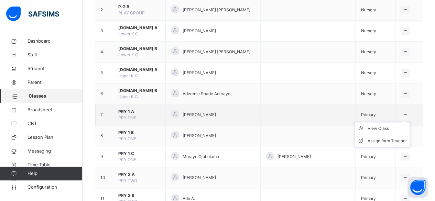
click at [401, 122] on ul "View Class Assign form Teacher" at bounding box center [382, 134] width 56 height 25
click at [392, 129] on div "View Class" at bounding box center [387, 128] width 39 height 7
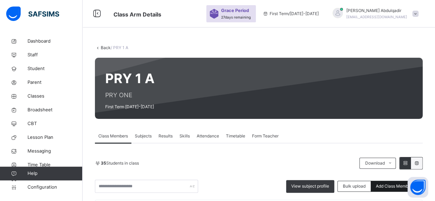
click at [395, 184] on span "Add Class Members" at bounding box center [395, 186] width 38 height 6
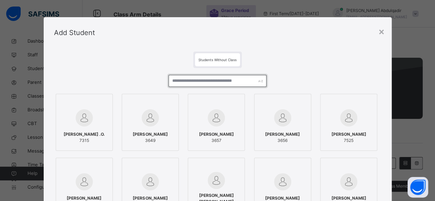
click at [209, 78] on input "text" at bounding box center [218, 81] width 98 height 12
type input "**********"
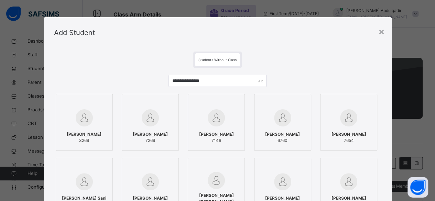
click at [96, 124] on div at bounding box center [85, 118] width 50 height 20
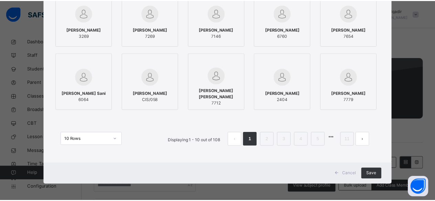
scroll to position [105, 0]
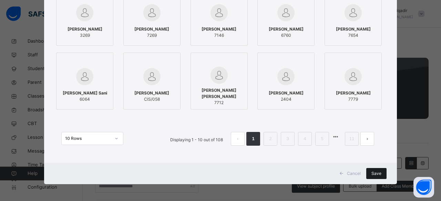
click at [376, 174] on span "Save" at bounding box center [376, 174] width 10 height 6
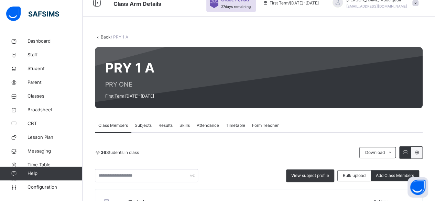
scroll to position [0, 0]
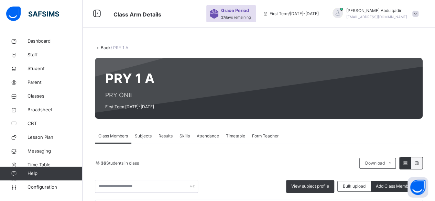
click at [419, 13] on span at bounding box center [416, 14] width 6 height 6
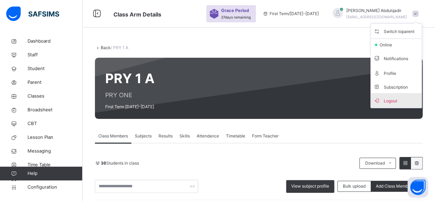
click at [404, 103] on span "Logout" at bounding box center [396, 100] width 45 height 9
